Goal: Task Accomplishment & Management: Manage account settings

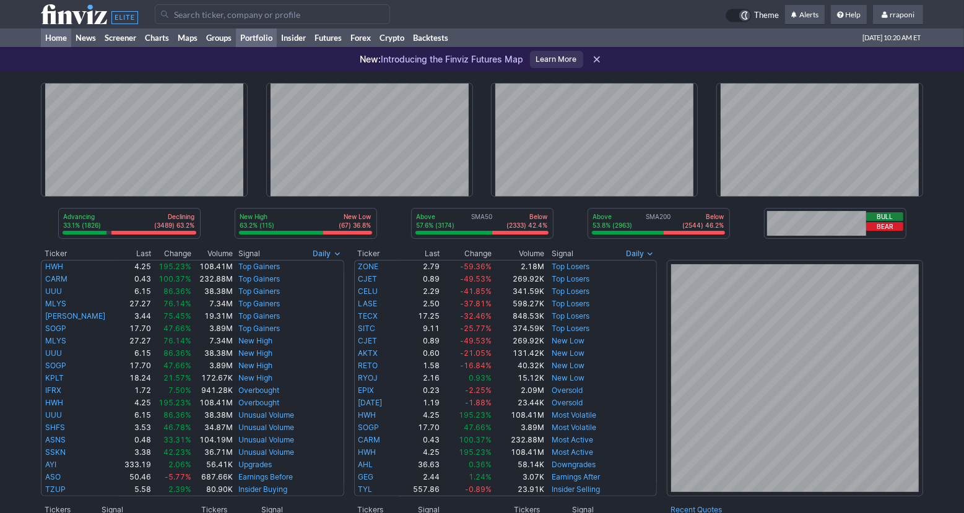
click at [274, 40] on link "Portfolio" at bounding box center [256, 37] width 41 height 19
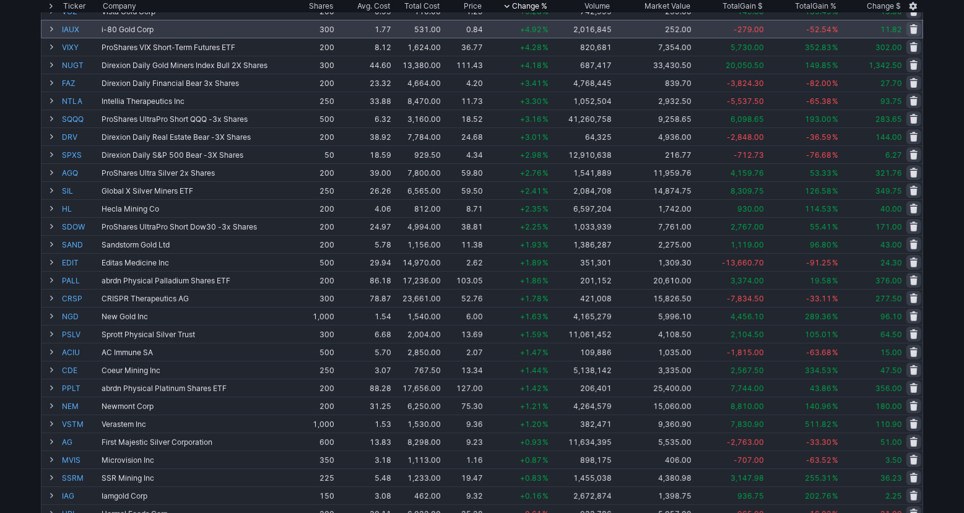
scroll to position [25, 0]
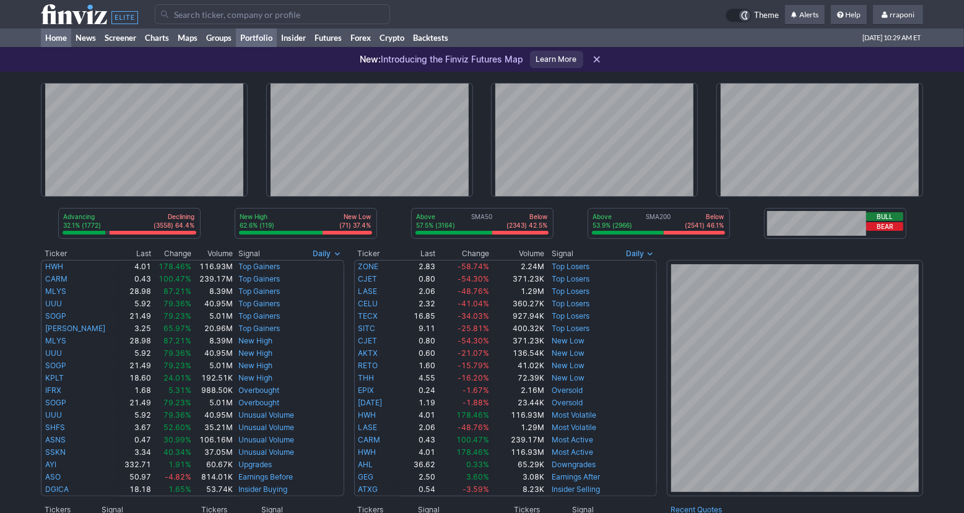
click at [260, 38] on link "Portfolio" at bounding box center [256, 37] width 41 height 19
click at [257, 40] on link "Portfolio" at bounding box center [256, 37] width 41 height 19
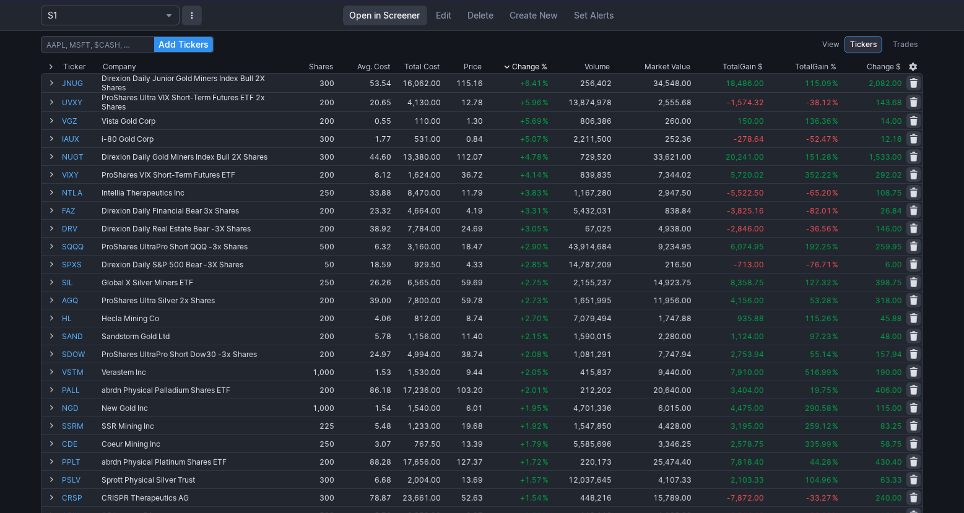
scroll to position [72, 0]
click at [940, 321] on div "Add Tickers View Tickers Trades Ticker Company Shares Avg. Cost Total Cost Pric…" at bounding box center [482, 421] width 964 height 785
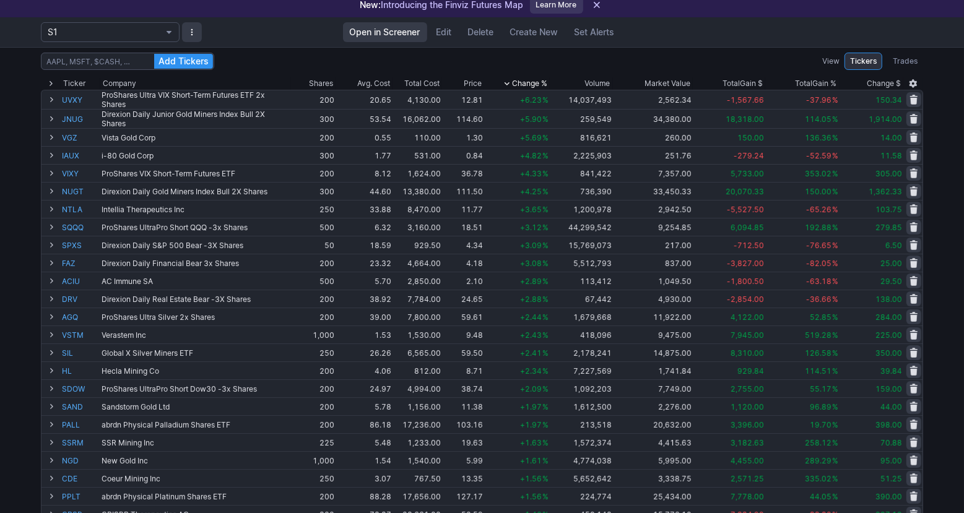
scroll to position [53, 0]
click at [949, 279] on div "Add Tickers View Tickers Trades Ticker Company Shares Avg. Cost Total Cost Pric…" at bounding box center [482, 440] width 964 height 785
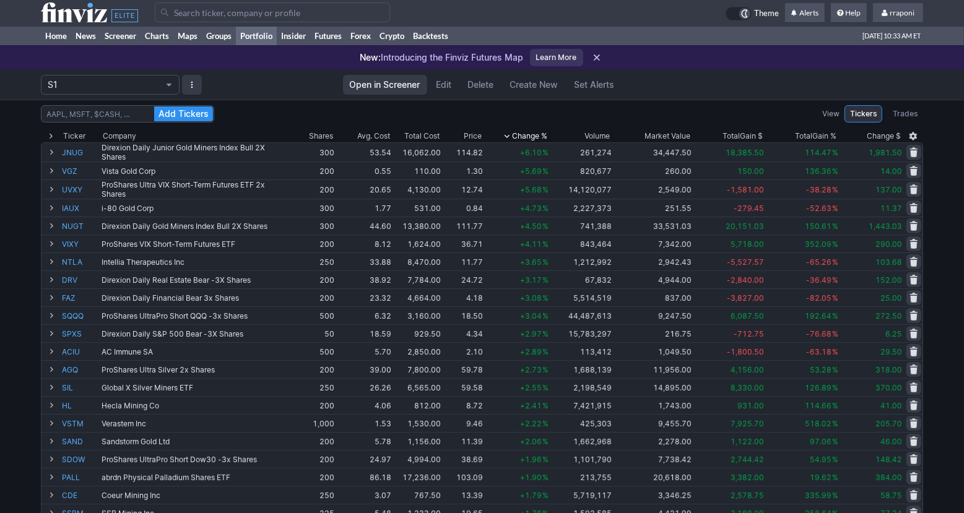
scroll to position [0, 0]
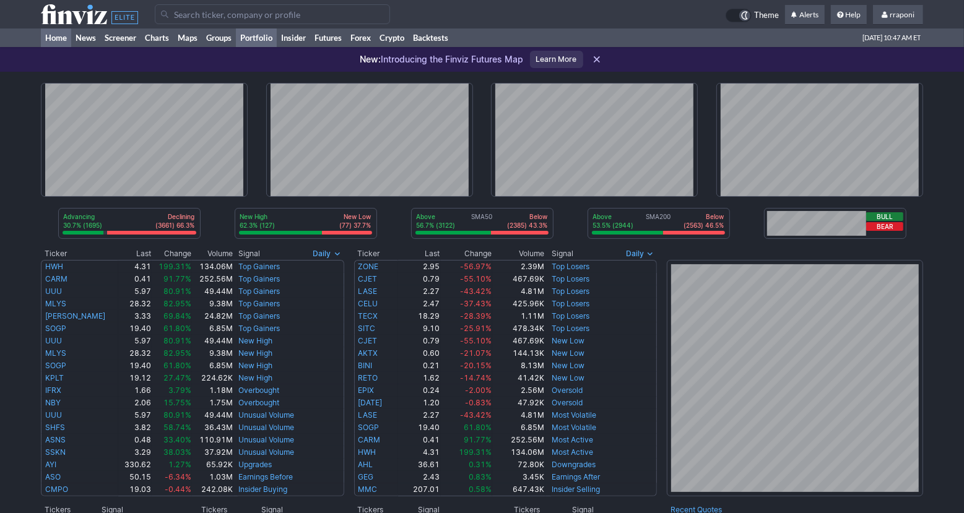
click at [261, 38] on link "Portfolio" at bounding box center [256, 37] width 41 height 19
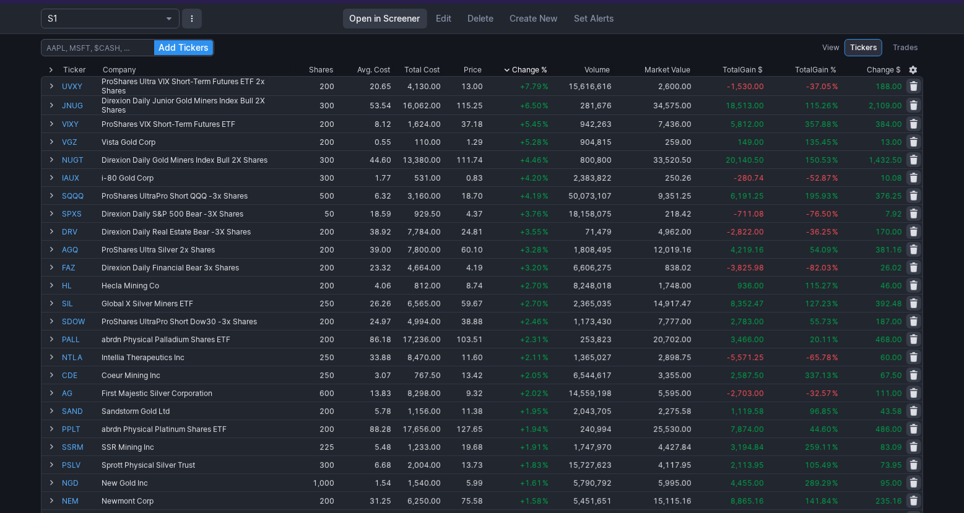
scroll to position [133, 0]
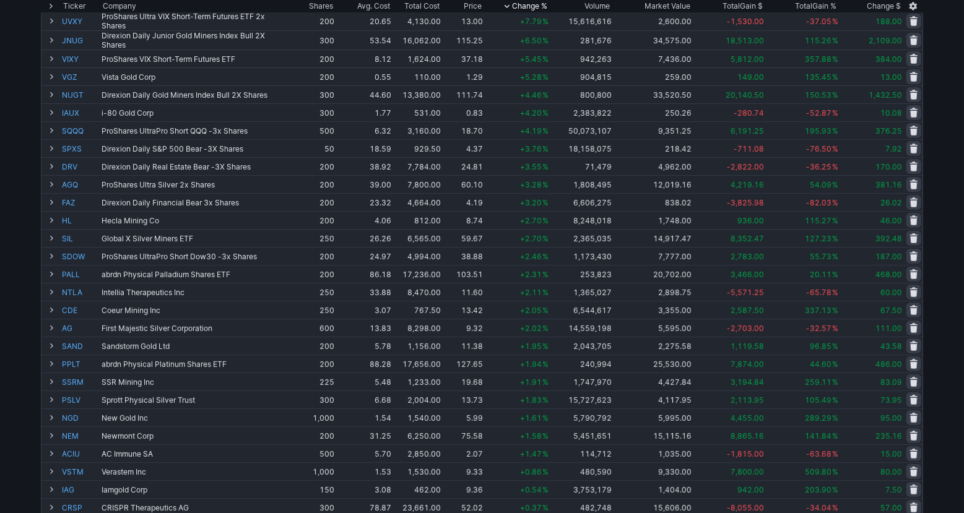
click at [943, 162] on div "Add Tickers View Tickers Trades Ticker Company Shares Avg. Cost Total Cost Pric…" at bounding box center [482, 360] width 964 height 785
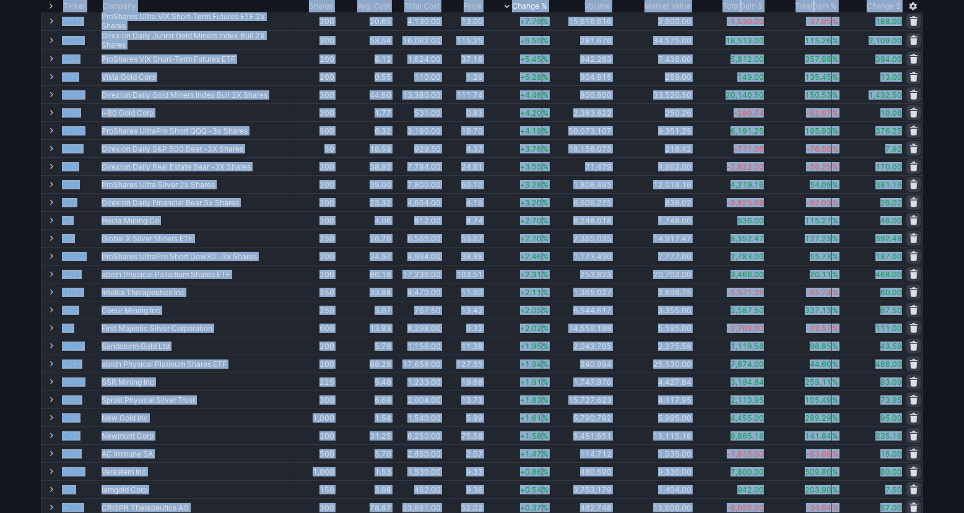
click at [943, 162] on div "Add Tickers View Tickers Trades Ticker Company Shares Avg. Cost Total Cost Pric…" at bounding box center [482, 360] width 964 height 785
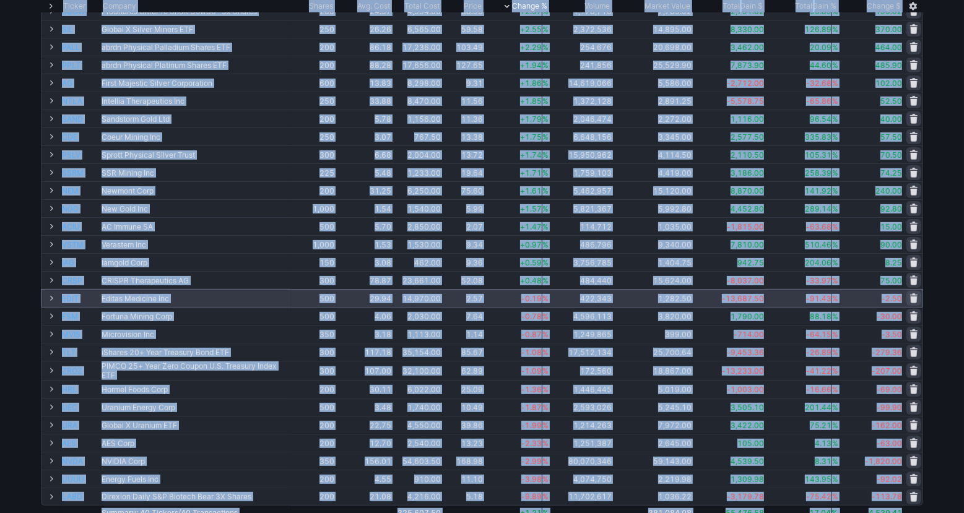
scroll to position [360, 0]
